Goal: Register for event/course

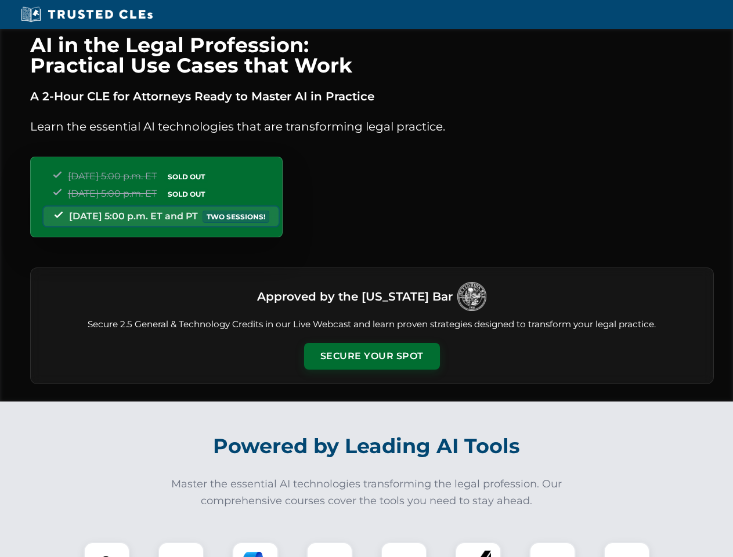
click at [371, 356] on button "Secure Your Spot" at bounding box center [372, 356] width 136 height 27
click at [107, 549] on img at bounding box center [107, 565] width 34 height 34
click at [181, 549] on div at bounding box center [181, 565] width 46 height 46
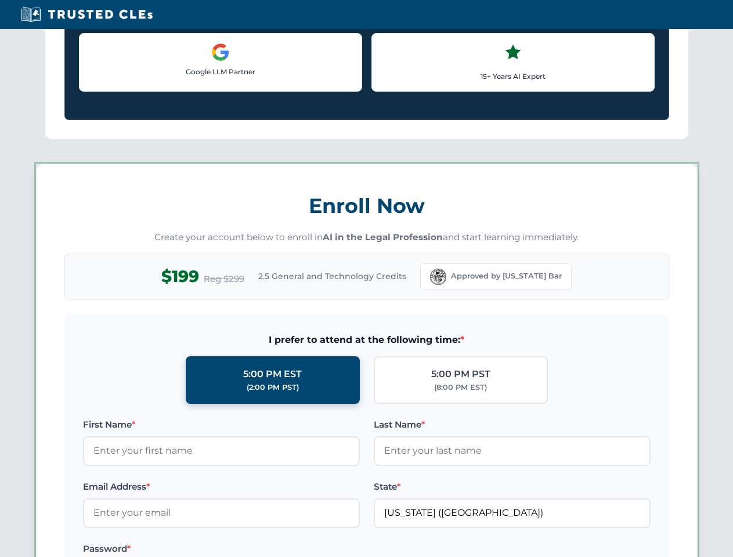
click at [329, 549] on label "Password *" at bounding box center [221, 549] width 277 height 14
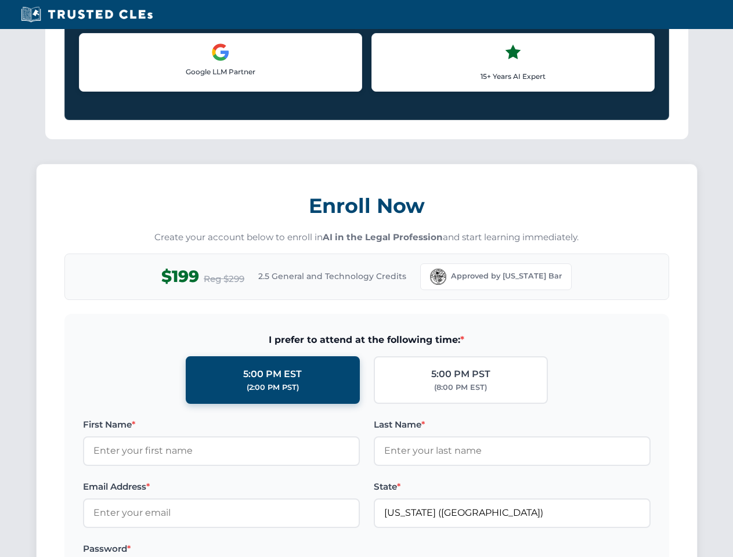
scroll to position [1139, 0]
